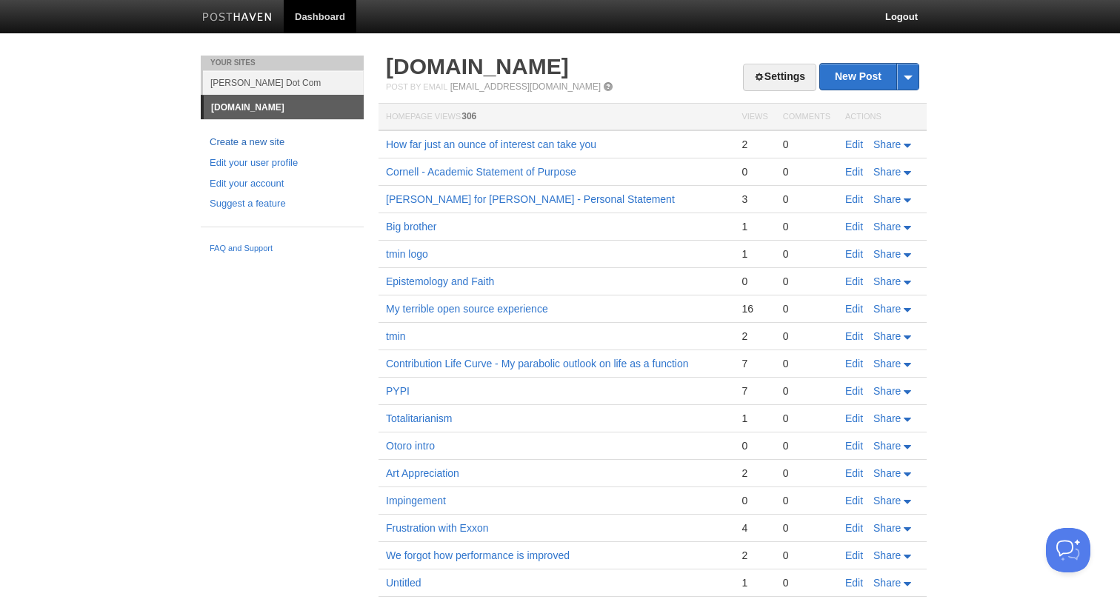
click at [244, 140] on link "Create a new site" at bounding box center [282, 143] width 145 height 16
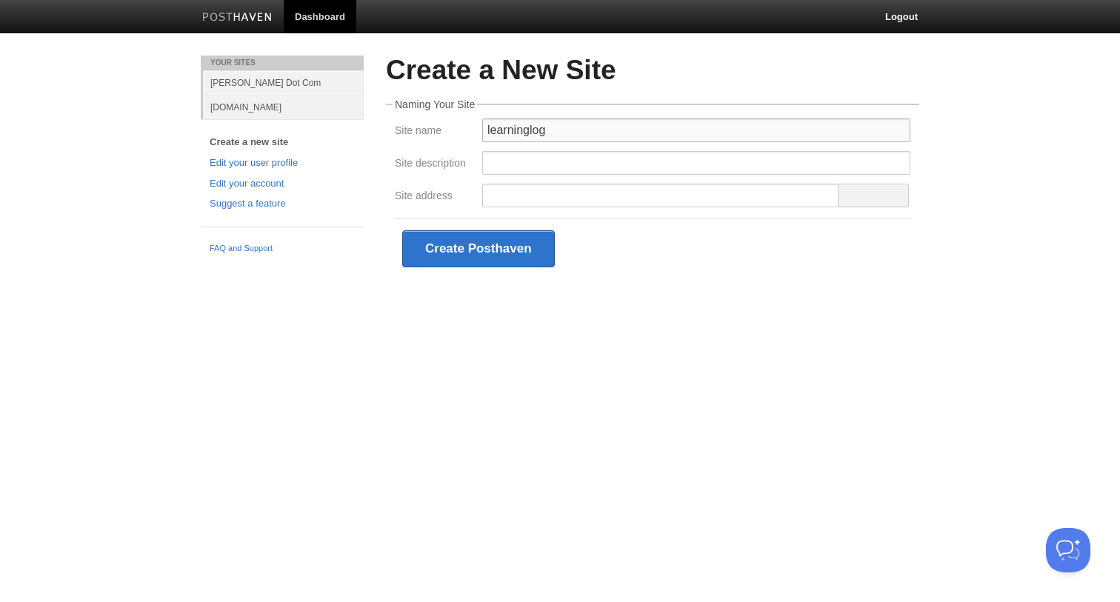
drag, startPoint x: 527, startPoint y: 132, endPoint x: 537, endPoint y: 134, distance: 9.9
click at [527, 132] on input "learninglog" at bounding box center [696, 130] width 428 height 24
click at [489, 126] on input "learning log" at bounding box center [696, 130] width 428 height 24
type input "Learning log"
click at [545, 161] on input "Site description" at bounding box center [696, 163] width 428 height 24
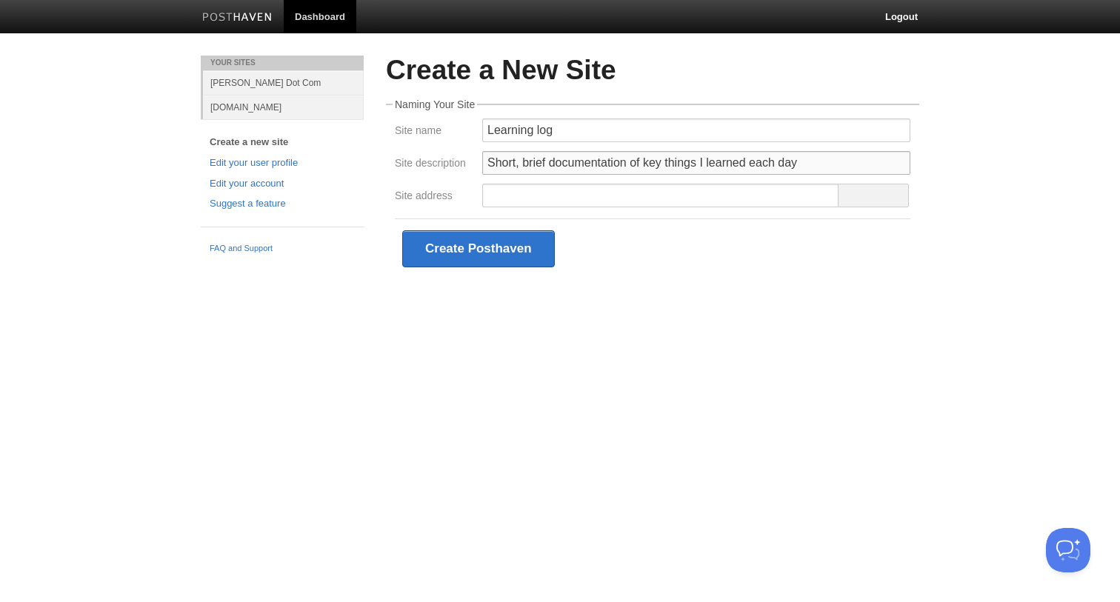
click at [660, 164] on input "Short, brief documentation of key things I learned each day" at bounding box center [696, 163] width 428 height 24
click at [661, 167] on input "Short, brief documentation of key technical things I learned each day" at bounding box center [696, 163] width 428 height 24
type input "Short, brief documentation of technical things I learned each day"
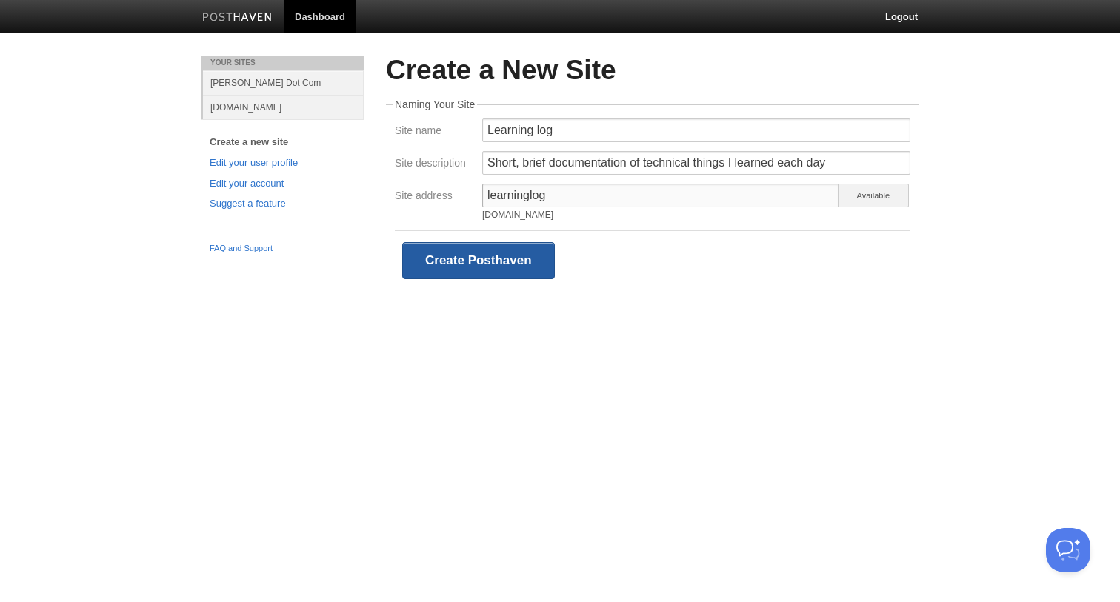
type input "learninglog"
click at [515, 264] on button "Create Posthaven" at bounding box center [478, 260] width 153 height 37
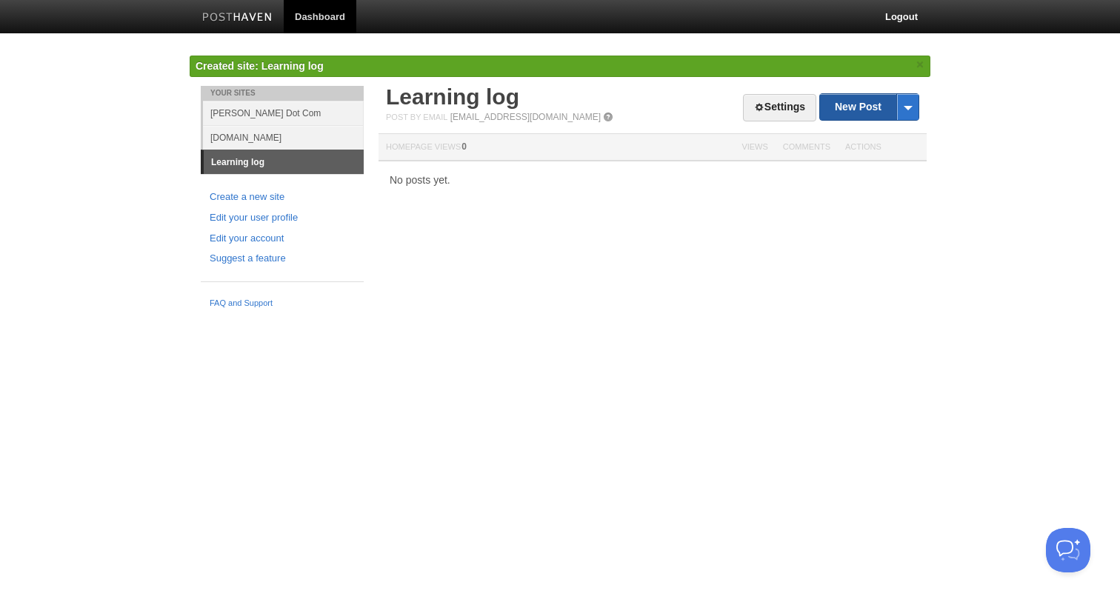
click at [837, 106] on link "New Post" at bounding box center [869, 107] width 98 height 26
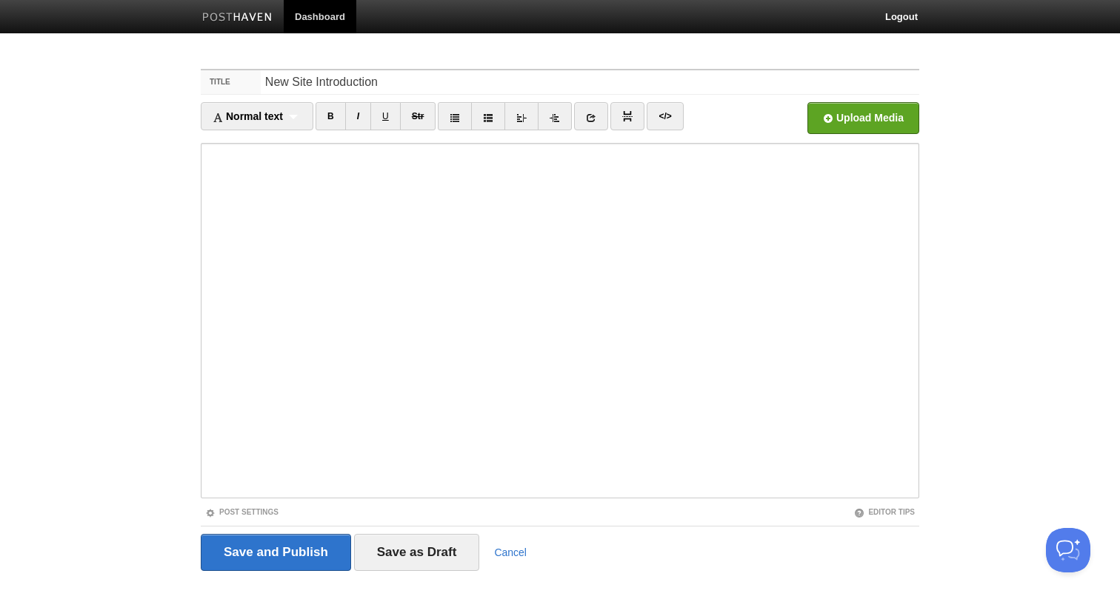
type input "New Site Introduction"
click at [205, 244] on iframe at bounding box center [560, 320] width 718 height 355
click at [205, 270] on iframe at bounding box center [560, 320] width 718 height 355
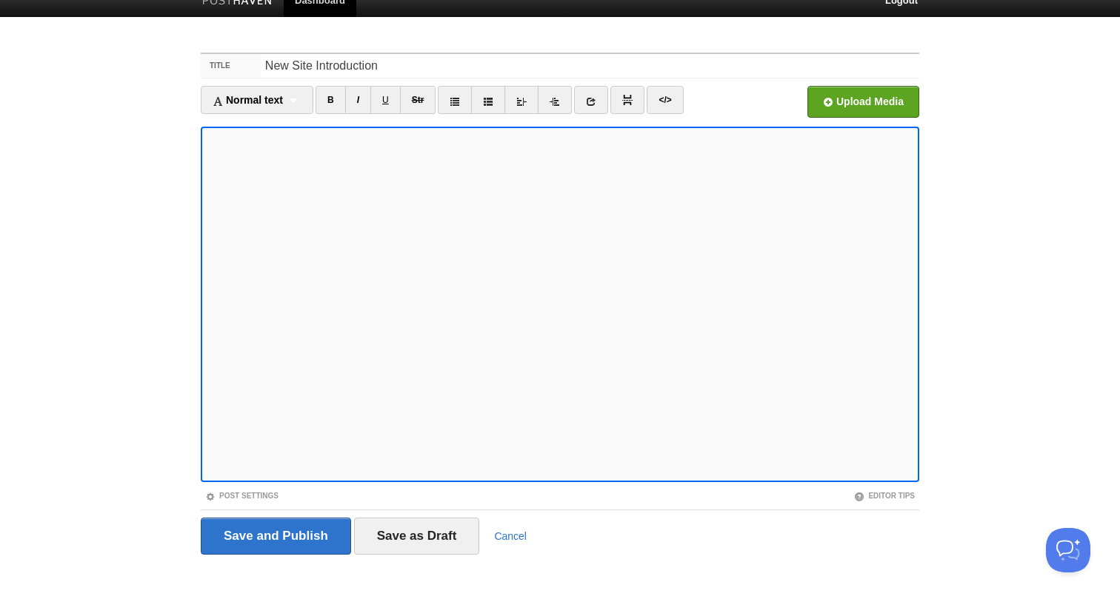
scroll to position [17, 0]
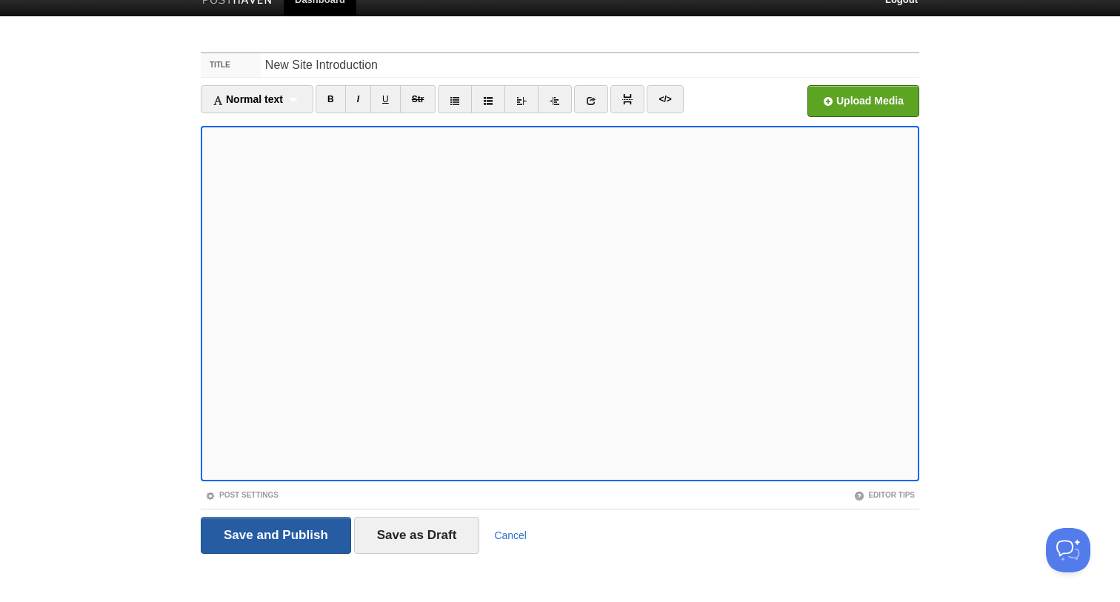
click at [304, 538] on input "Save and Publish" at bounding box center [276, 535] width 150 height 37
